Goal: Task Accomplishment & Management: Manage account settings

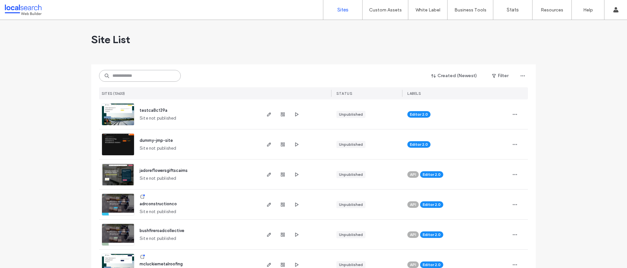
click at [133, 77] on input at bounding box center [140, 76] width 82 height 12
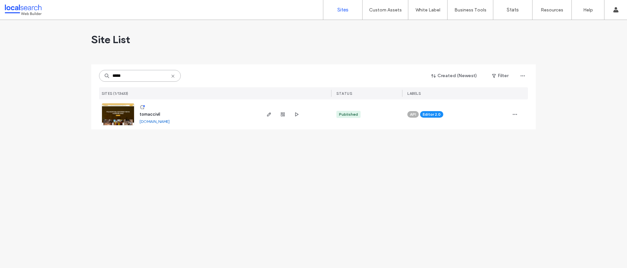
type input "*****"
click at [274, 117] on div at bounding box center [282, 114] width 35 height 30
click at [263, 112] on div at bounding box center [295, 114] width 71 height 30
click at [269, 114] on icon "button" at bounding box center [268, 114] width 5 height 5
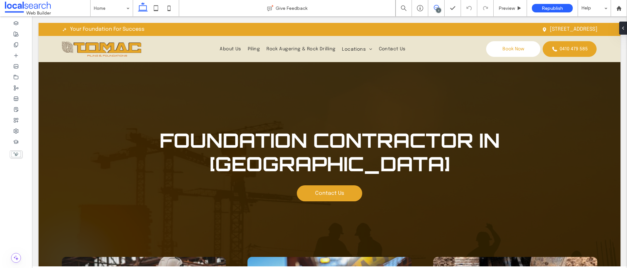
click at [434, 8] on use at bounding box center [436, 7] width 5 height 5
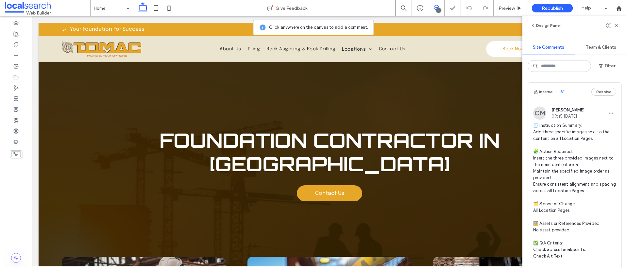
click at [603, 91] on button "Resolve" at bounding box center [603, 92] width 25 height 8
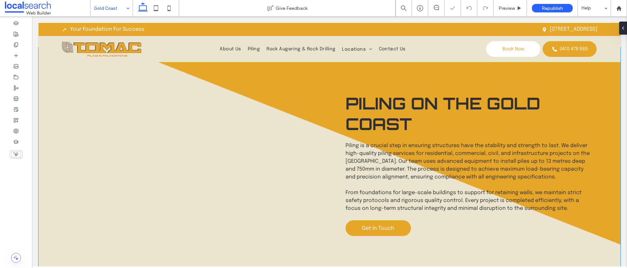
scroll to position [968, 0]
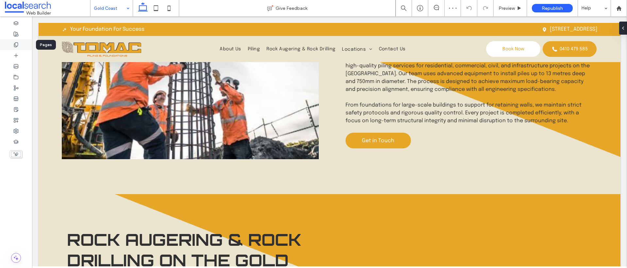
click at [17, 42] on use at bounding box center [16, 44] width 4 height 4
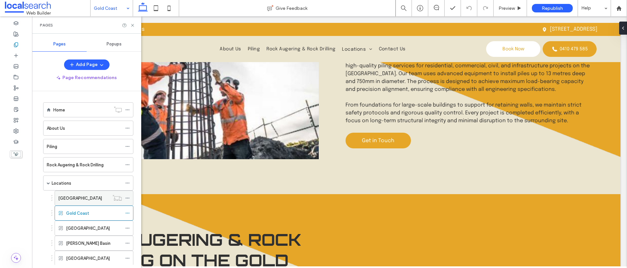
scroll to position [36, 0]
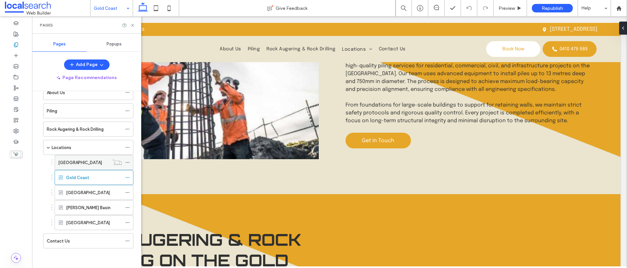
click at [129, 162] on use at bounding box center [127, 162] width 4 height 1
click at [125, 176] on icon at bounding box center [127, 177] width 5 height 5
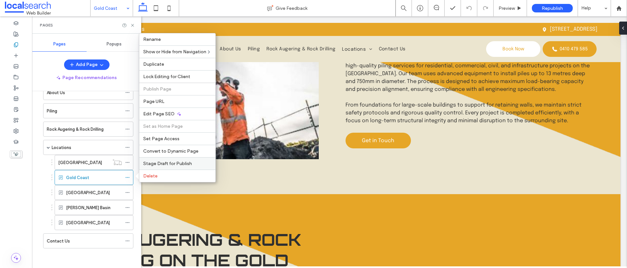
click at [156, 161] on span "Stage Draft for Publish" at bounding box center [167, 164] width 49 height 6
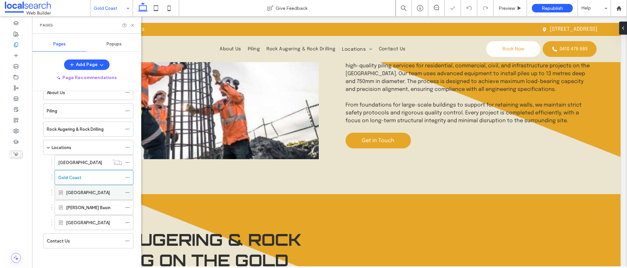
click at [127, 192] on use at bounding box center [127, 192] width 4 height 1
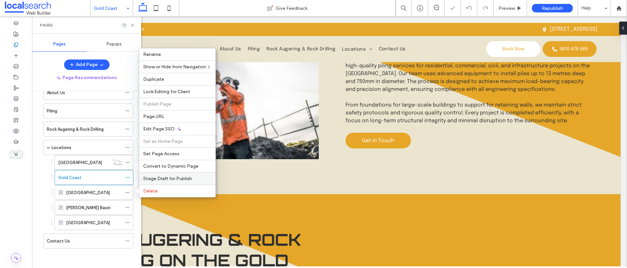
click at [161, 177] on span "Stage Draft for Publish" at bounding box center [167, 179] width 49 height 6
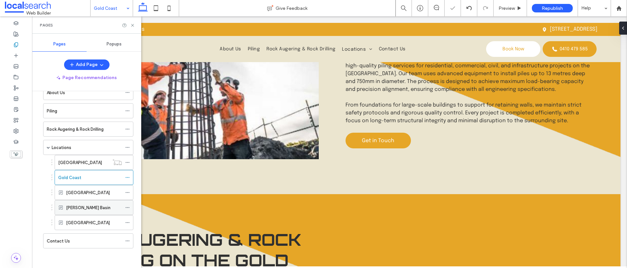
click at [126, 206] on icon at bounding box center [127, 207] width 5 height 5
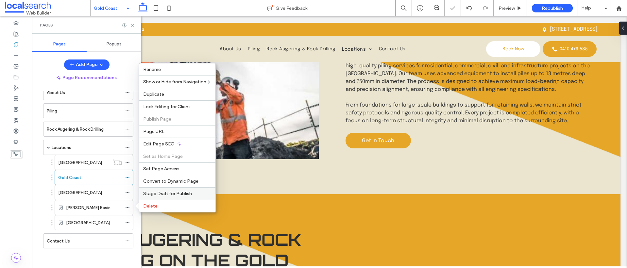
drag, startPoint x: 158, startPoint y: 194, endPoint x: 116, endPoint y: 187, distance: 42.5
click at [158, 194] on span "Stage Draft for Publish" at bounding box center [167, 194] width 49 height 6
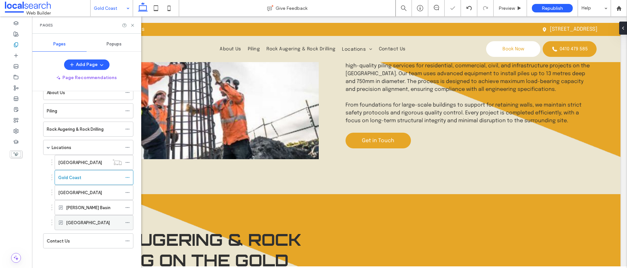
click at [128, 222] on icon at bounding box center [127, 222] width 5 height 5
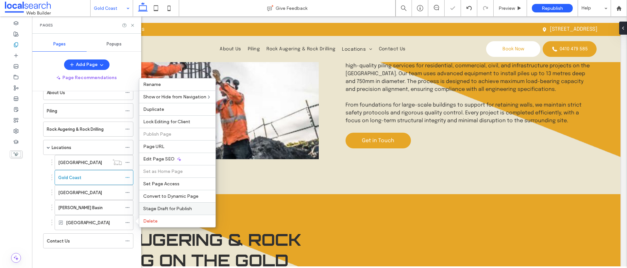
click at [167, 208] on span "Stage Draft for Publish" at bounding box center [167, 209] width 49 height 6
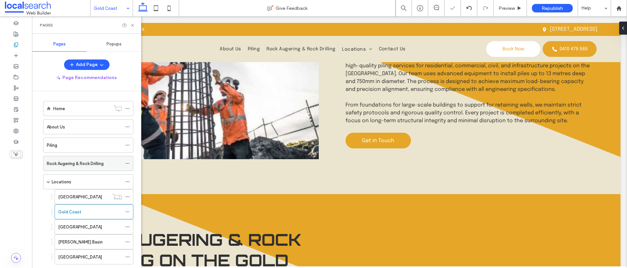
scroll to position [0, 0]
